Goal: Find specific page/section: Find specific page/section

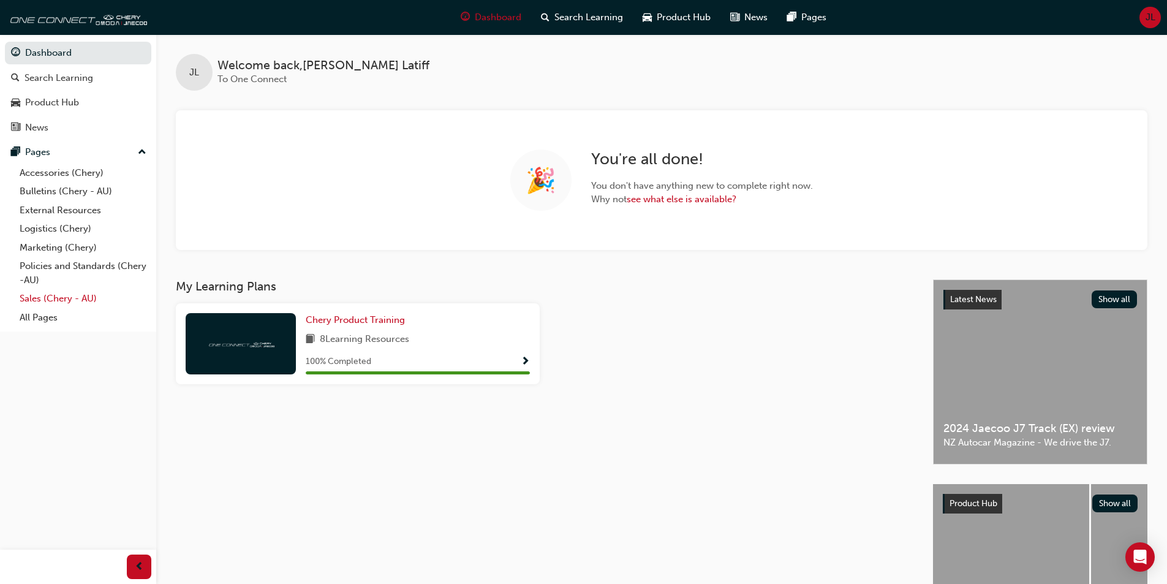
click at [51, 299] on link "Sales (Chery - AU)" at bounding box center [83, 298] width 137 height 19
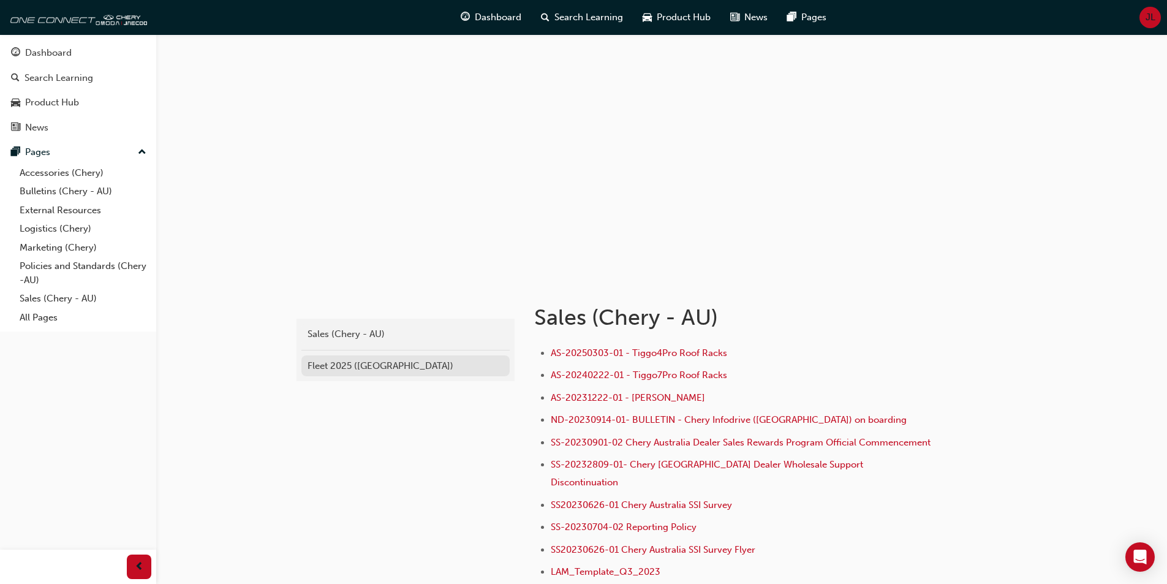
click at [346, 363] on div "Fleet 2025 ([GEOGRAPHIC_DATA])" at bounding box center [406, 366] width 196 height 14
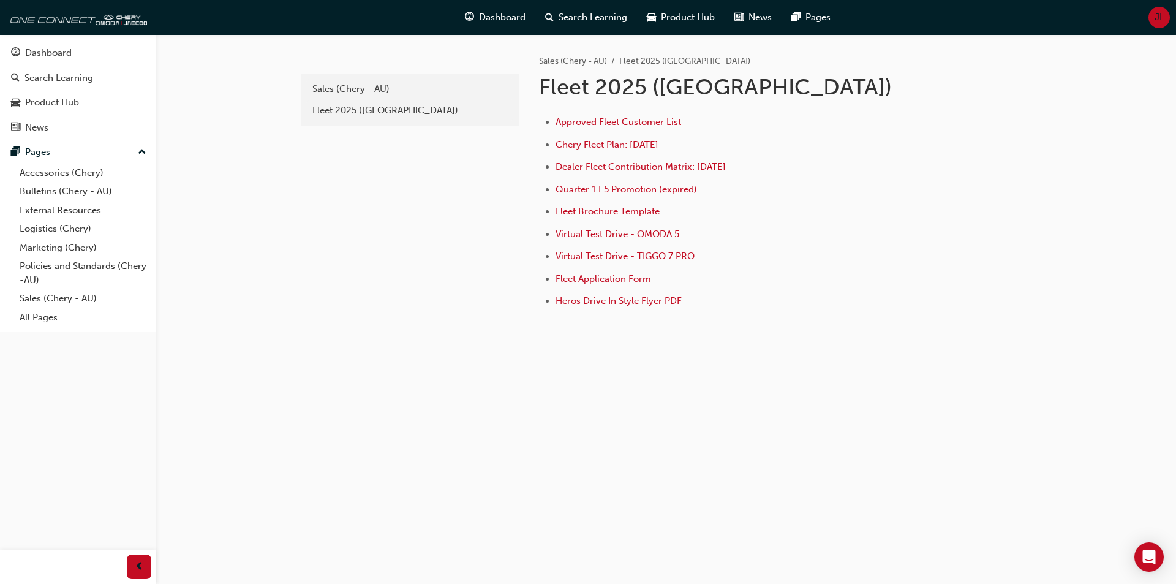
click at [648, 122] on span "Approved Fleet Customer List" at bounding box center [619, 121] width 126 height 11
